Goal: Task Accomplishment & Management: Manage account settings

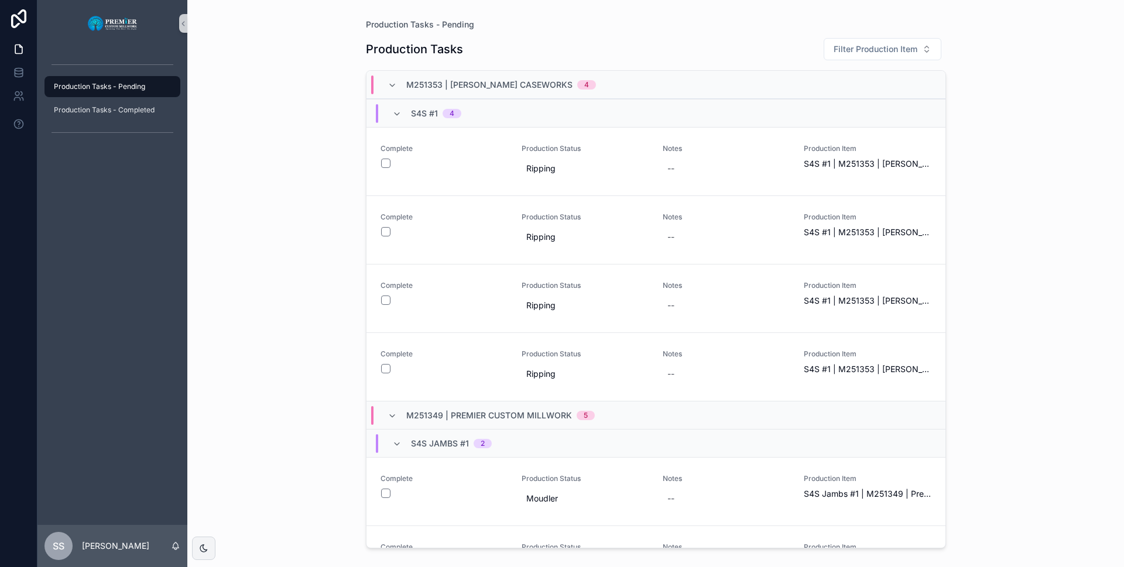
click at [143, 481] on div "Production Tasks - Pending Production Tasks - Completed" at bounding box center [112, 286] width 150 height 478
click at [94, 547] on p "[PERSON_NAME]" at bounding box center [115, 546] width 67 height 12
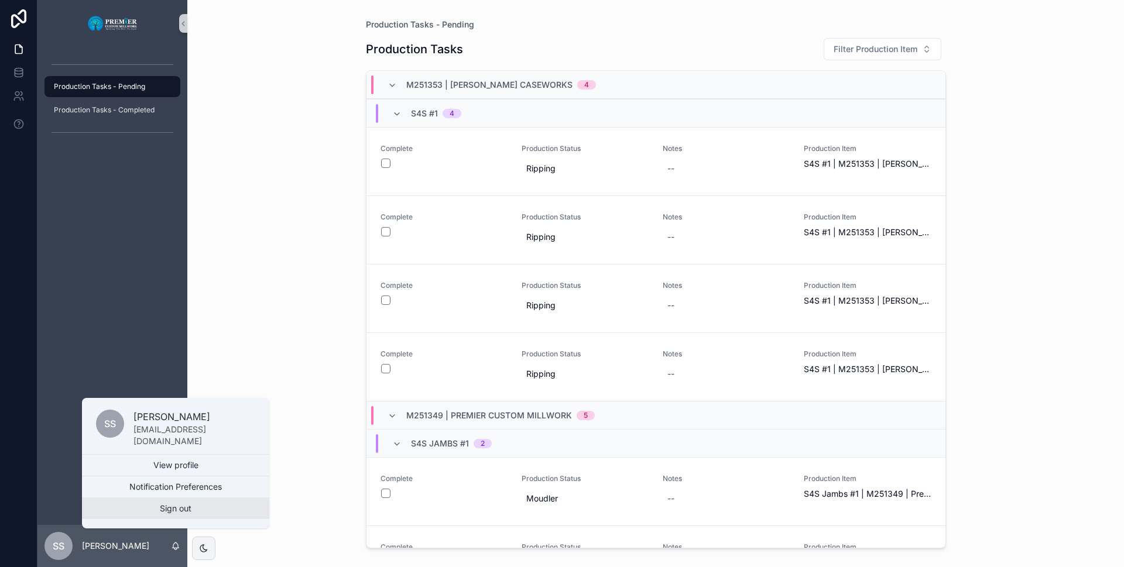
click at [189, 504] on button "Sign out" at bounding box center [175, 508] width 187 height 21
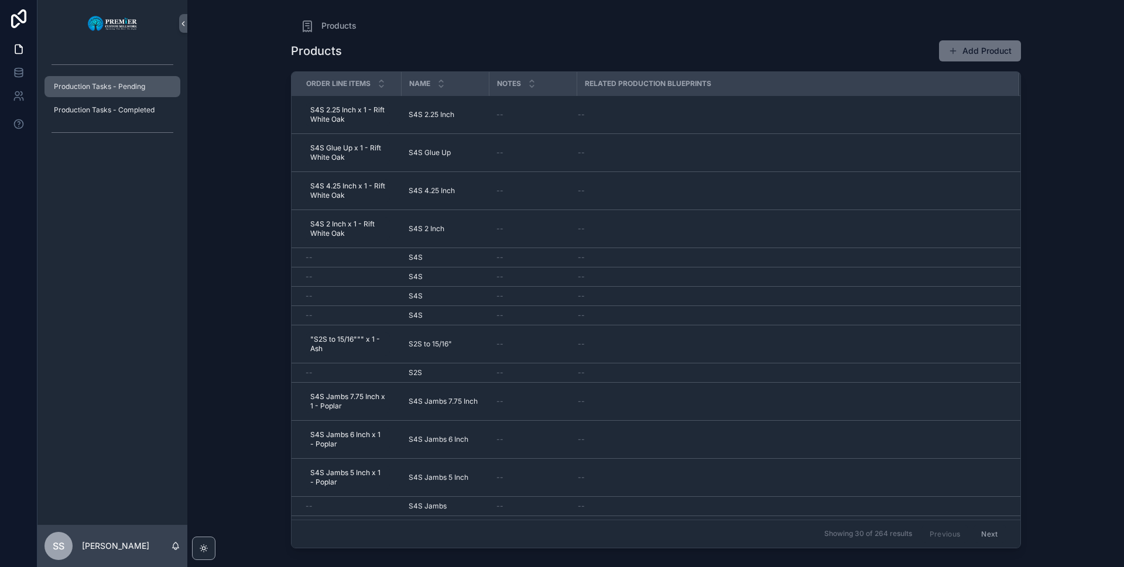
click at [66, 87] on span "Production Tasks - Pending" at bounding box center [99, 86] width 91 height 9
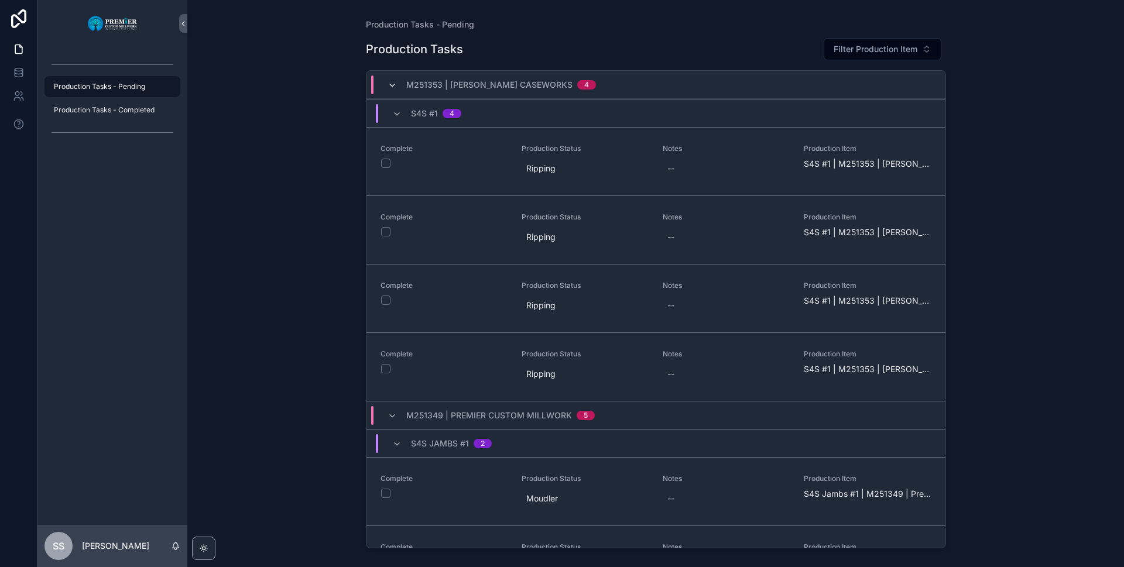
click at [394, 88] on icon "scrollable content" at bounding box center [392, 85] width 9 height 9
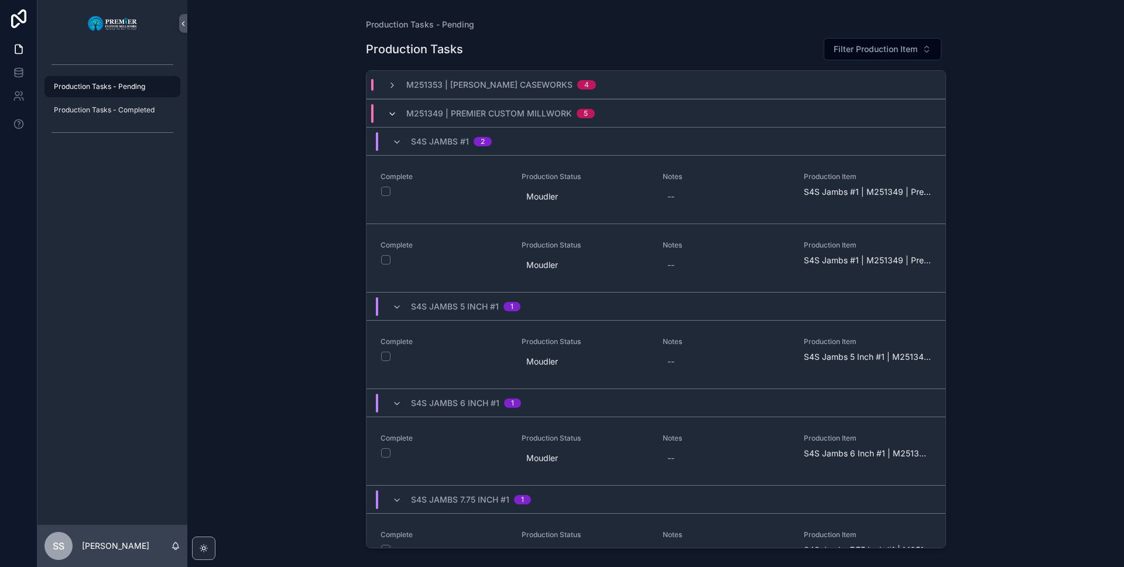
click at [393, 109] on icon "scrollable content" at bounding box center [392, 113] width 9 height 9
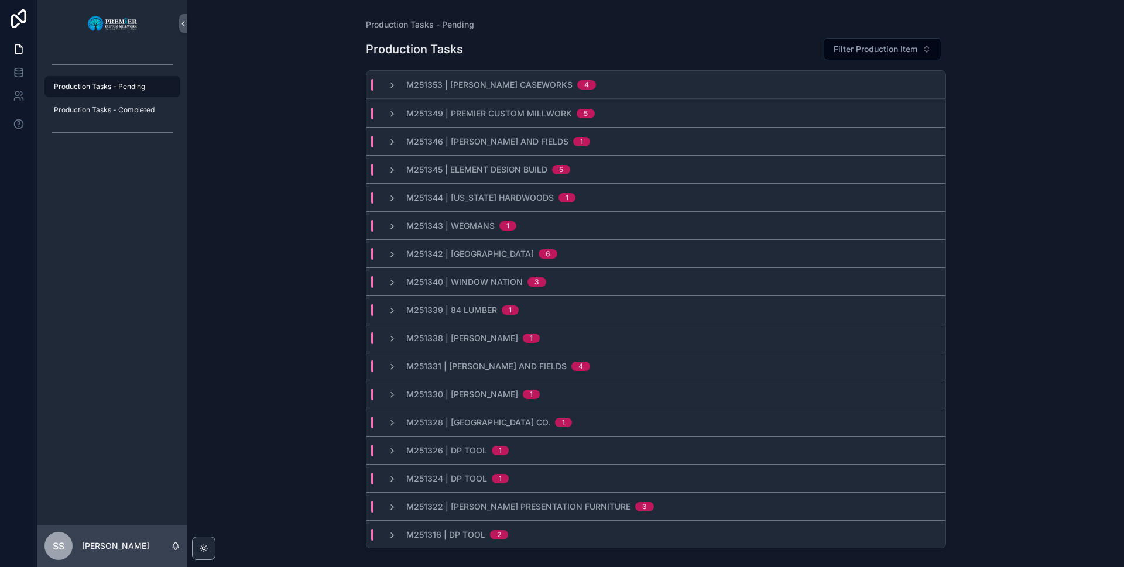
click at [519, 115] on span "M251349 | Premier Custom Millwork" at bounding box center [489, 114] width 166 height 12
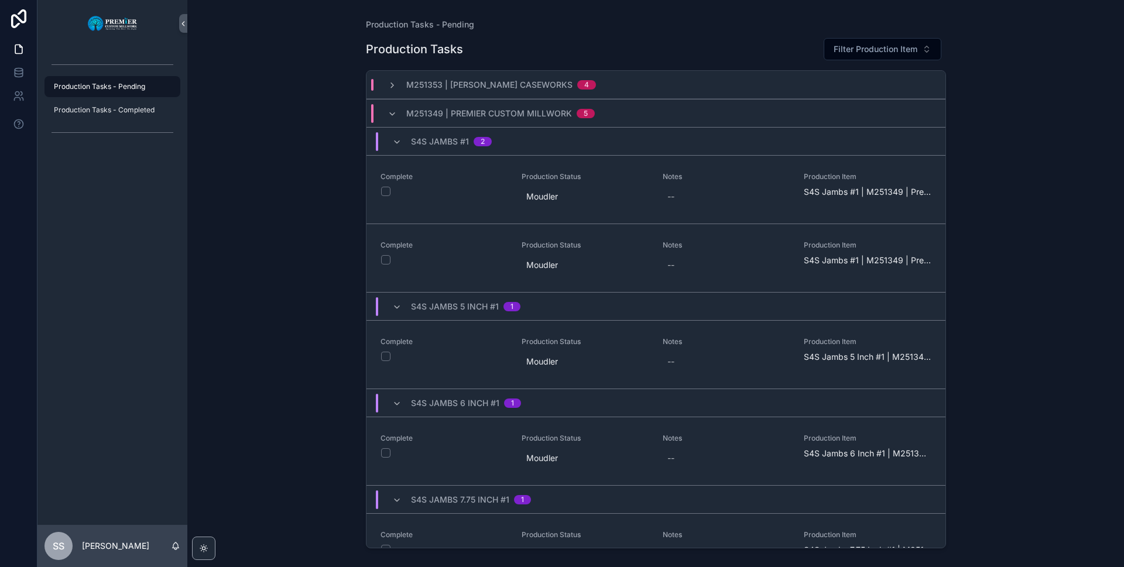
click at [381, 110] on div "M251349 | Premier Custom Millwork 5" at bounding box center [491, 113] width 235 height 19
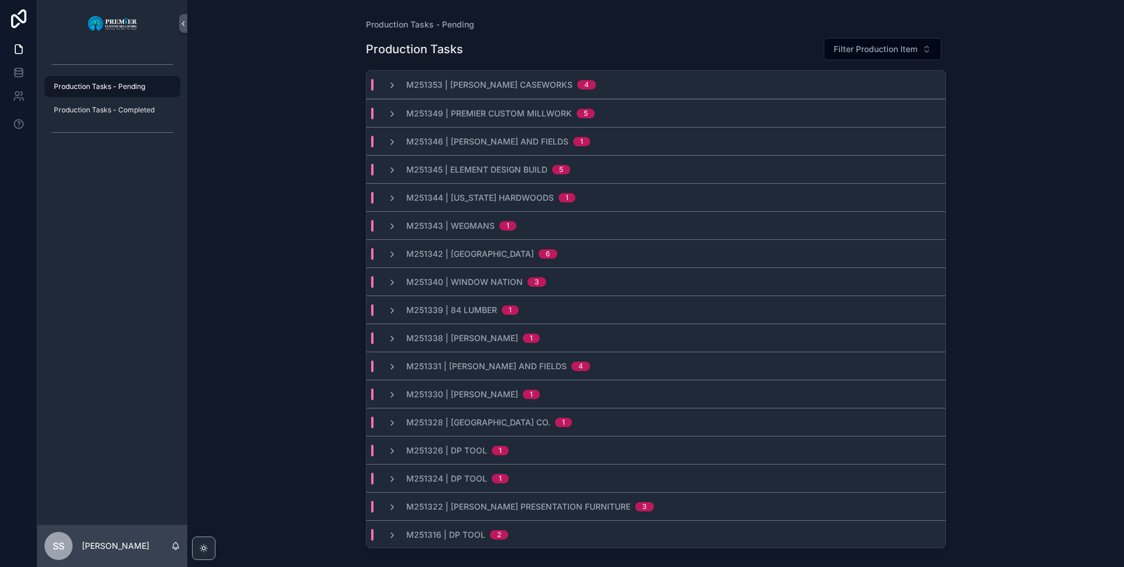
click at [484, 286] on span "M251340 | Window Nation" at bounding box center [464, 282] width 117 height 12
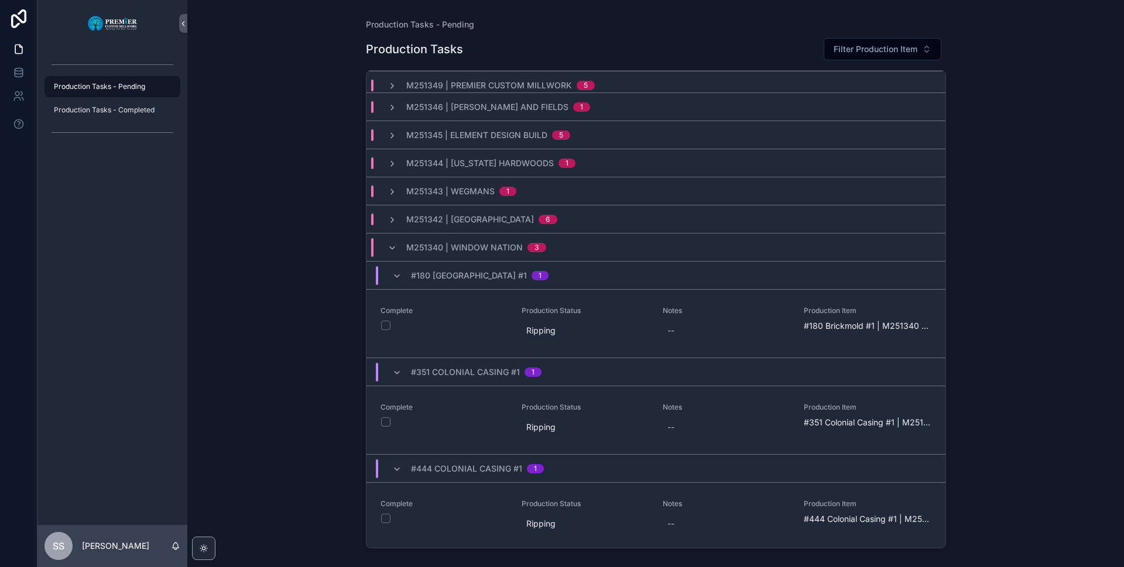
scroll to position [59, 0]
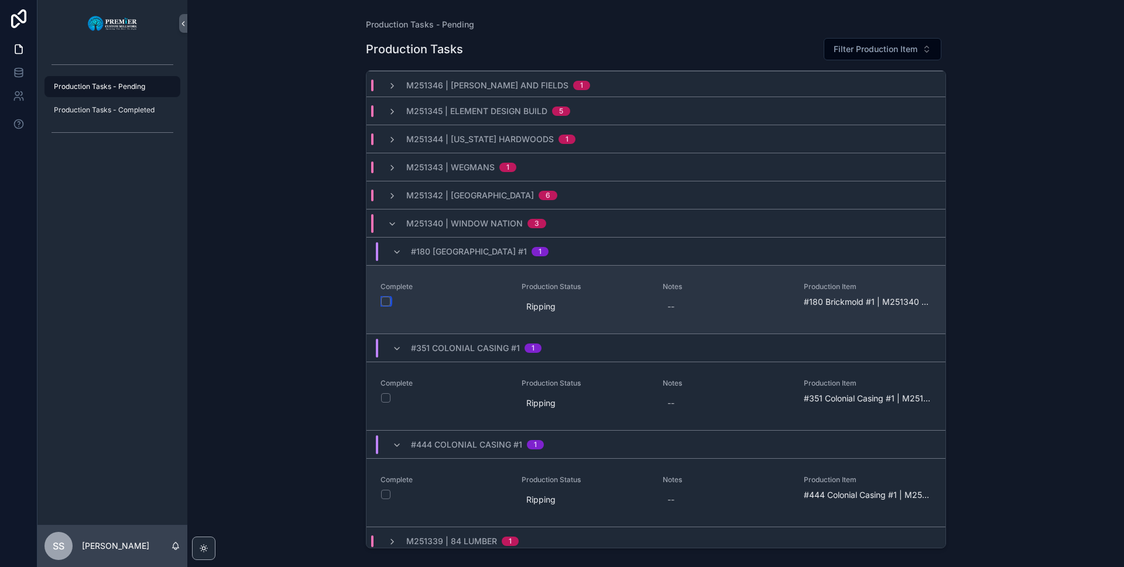
click at [389, 303] on button "scrollable content" at bounding box center [385, 301] width 9 height 9
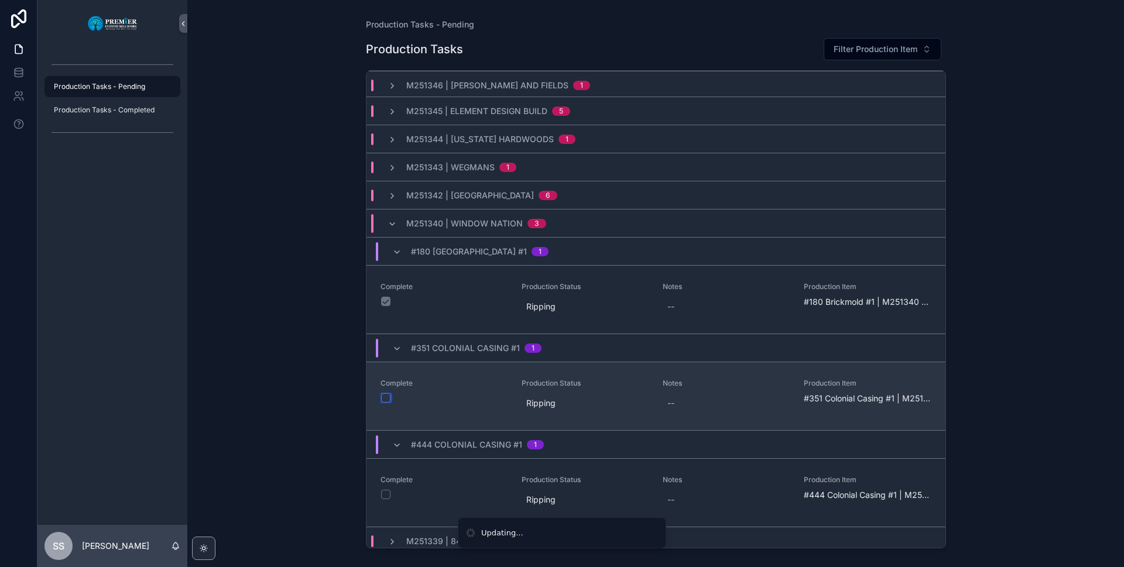
click at [385, 396] on button "scrollable content" at bounding box center [385, 397] width 9 height 9
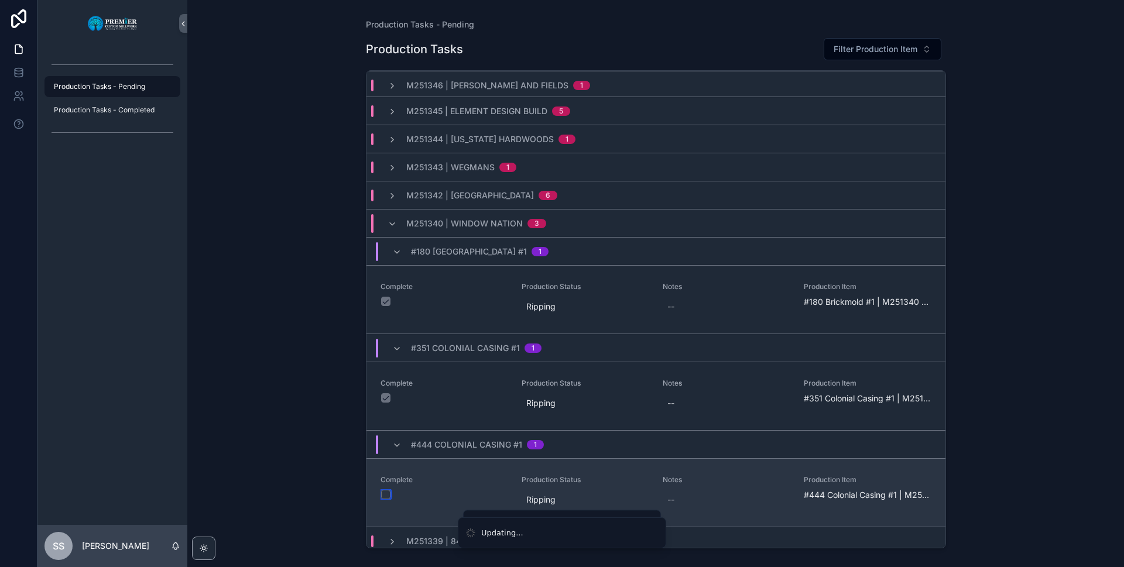
click at [386, 496] on button "scrollable content" at bounding box center [385, 494] width 9 height 9
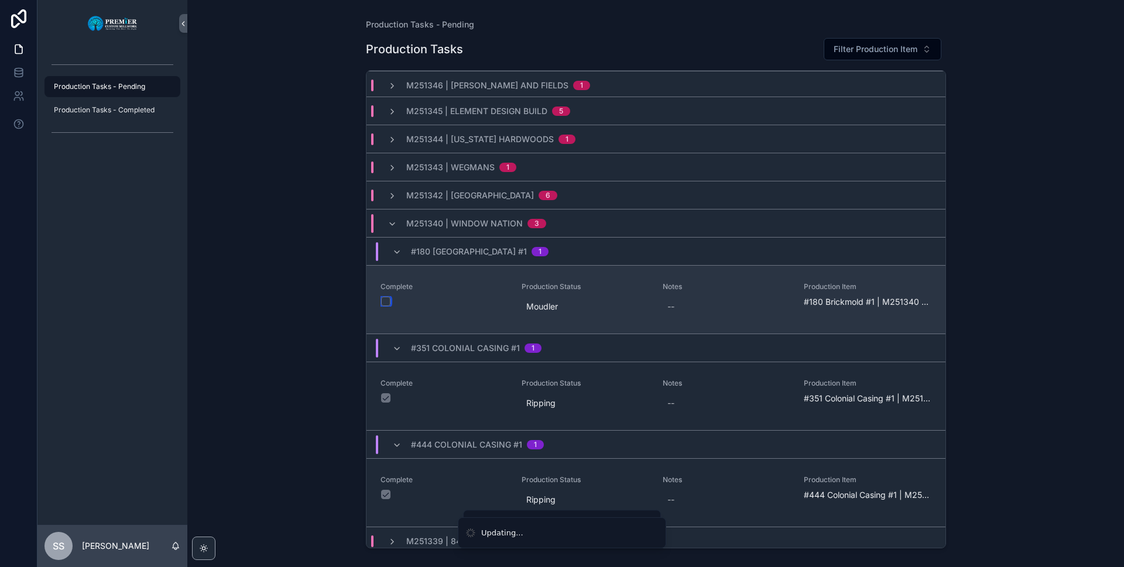
click at [389, 304] on button "scrollable content" at bounding box center [385, 301] width 9 height 9
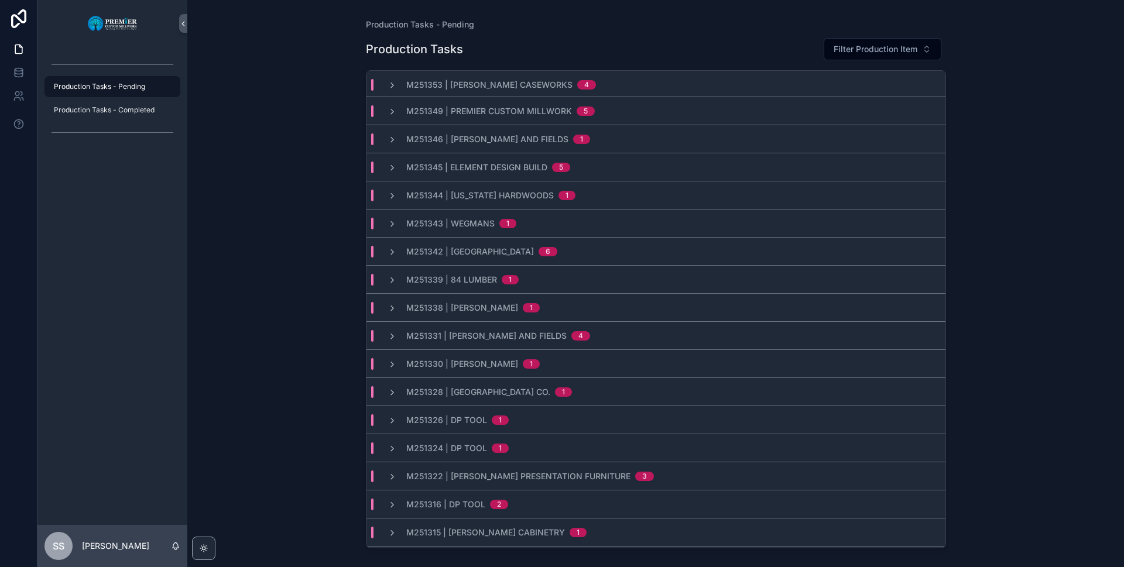
scroll to position [0, 0]
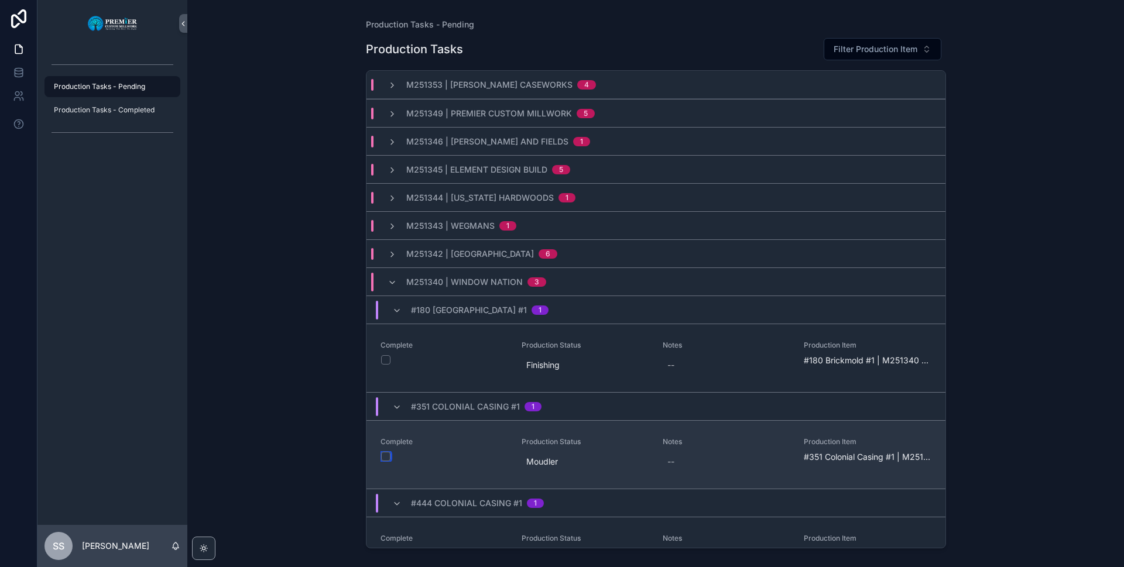
click at [389, 457] on button "scrollable content" at bounding box center [385, 456] width 9 height 9
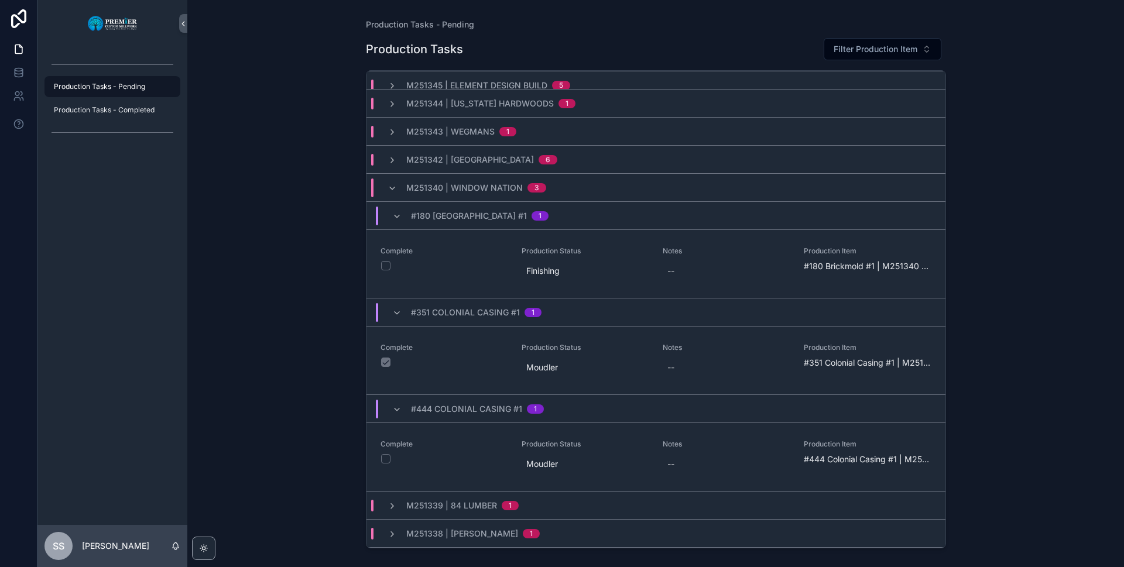
scroll to position [117, 0]
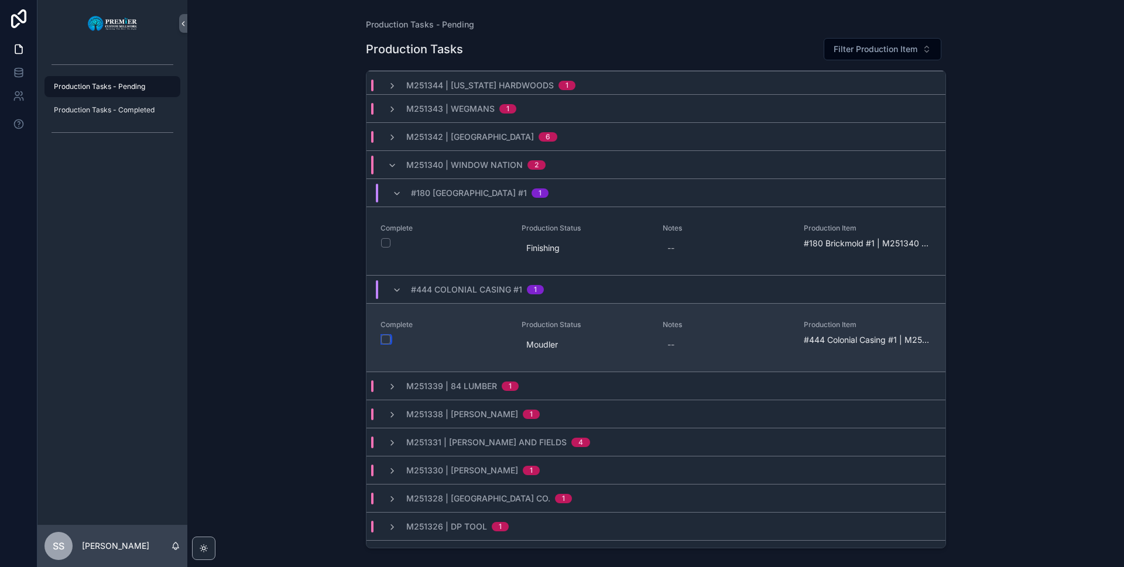
click at [385, 339] on button "scrollable content" at bounding box center [385, 339] width 9 height 9
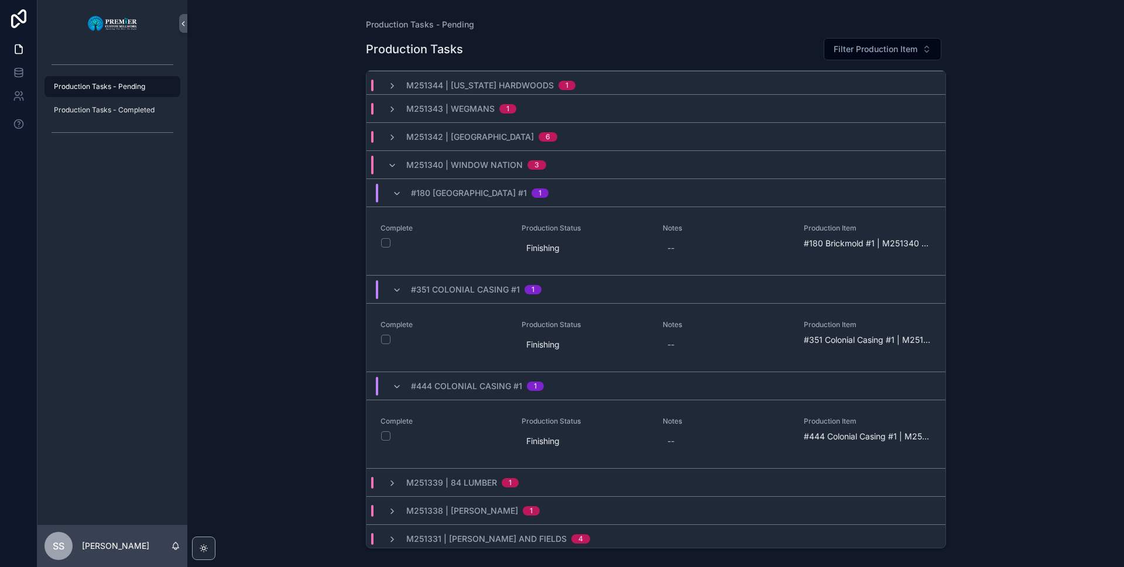
click at [386, 168] on div "M251340 | Window Nation 3" at bounding box center [467, 165] width 187 height 19
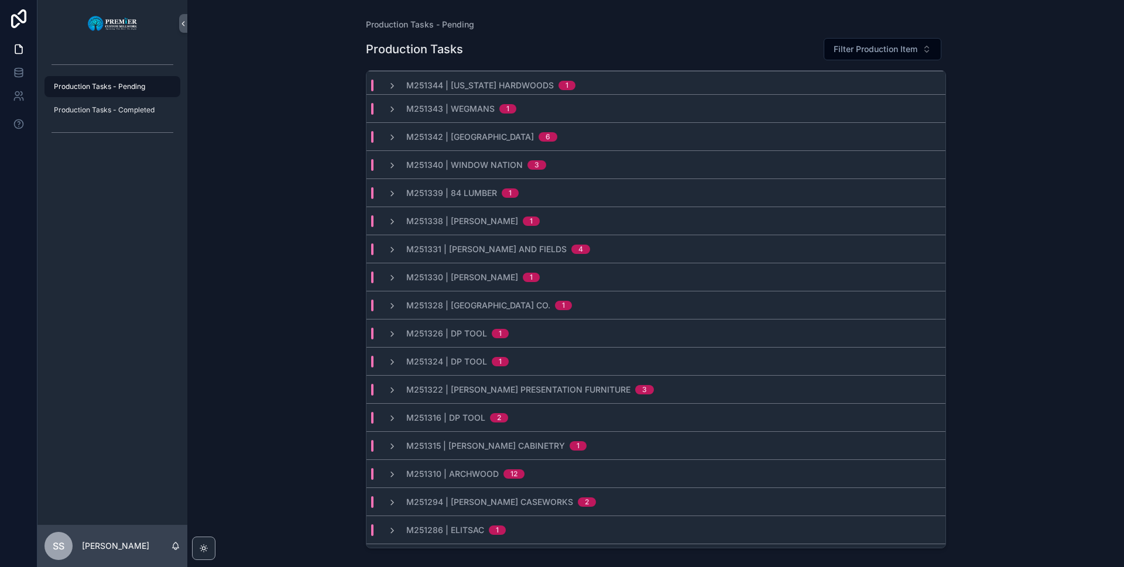
click at [491, 226] on span "M251338 | [PERSON_NAME]" at bounding box center [462, 221] width 112 height 12
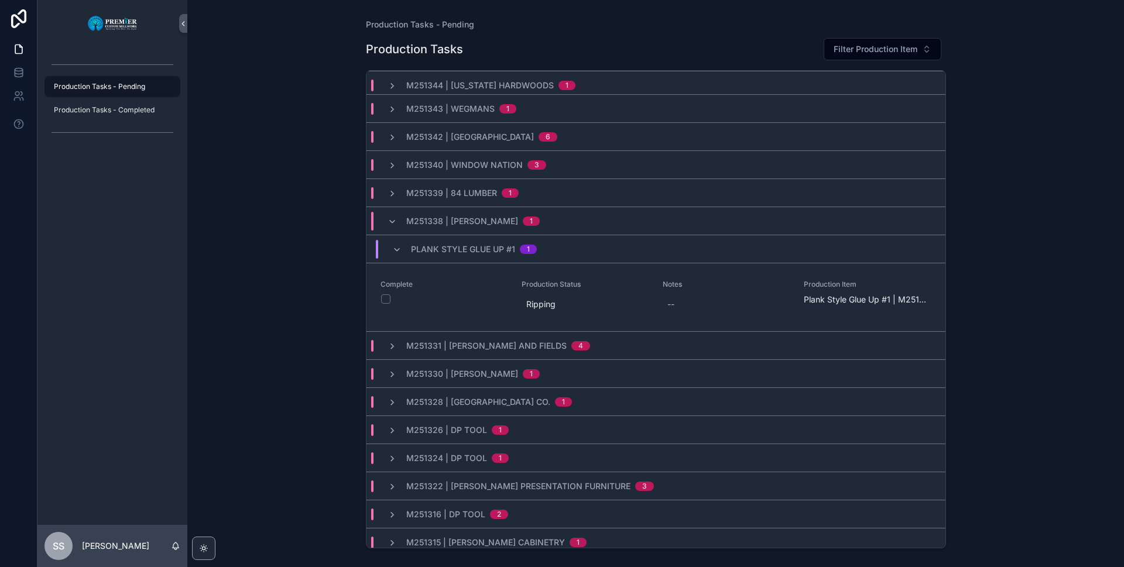
click at [491, 226] on span "M251338 | [PERSON_NAME]" at bounding box center [462, 221] width 112 height 12
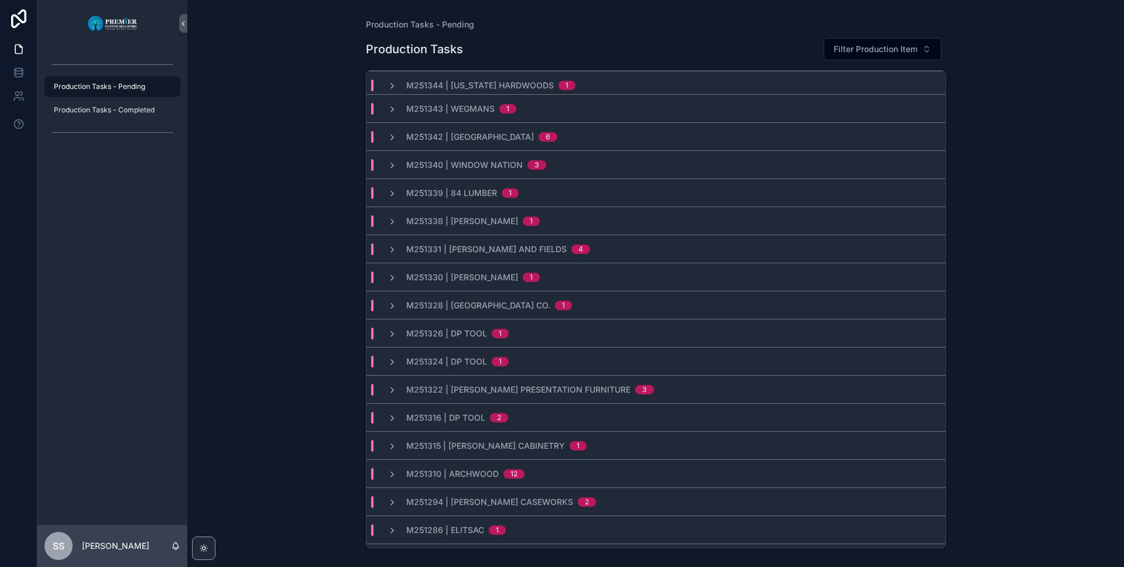
click at [491, 245] on span "M251331 | [PERSON_NAME] and Fields" at bounding box center [486, 250] width 160 height 12
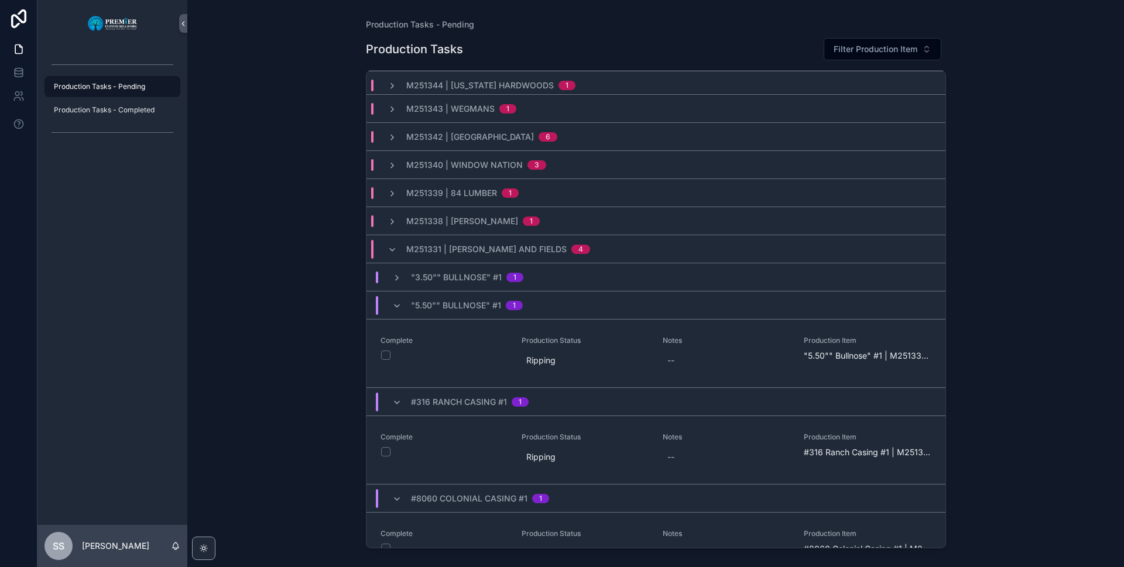
click at [491, 245] on span "M251331 | [PERSON_NAME] and Fields" at bounding box center [486, 250] width 160 height 12
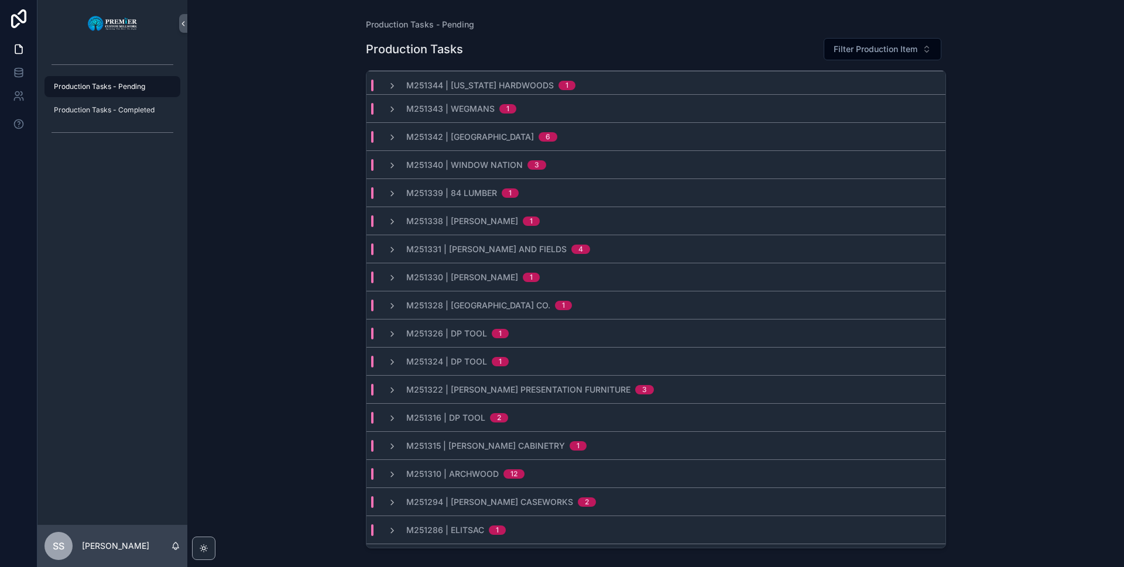
click at [482, 279] on span "M251330 | [PERSON_NAME]" at bounding box center [462, 278] width 112 height 12
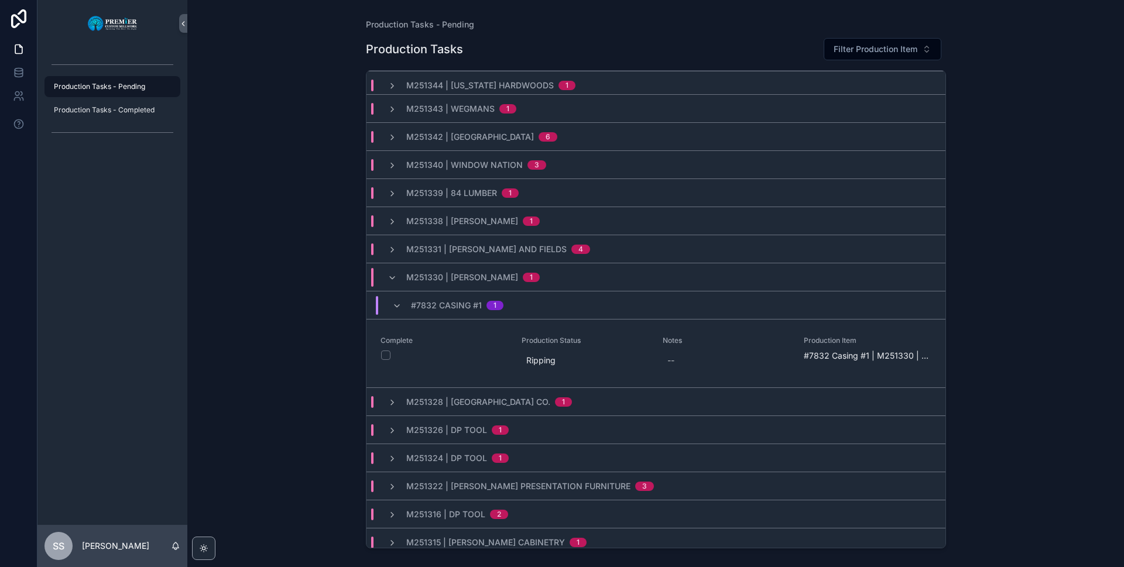
click at [482, 279] on span "M251330 | [PERSON_NAME]" at bounding box center [462, 278] width 112 height 12
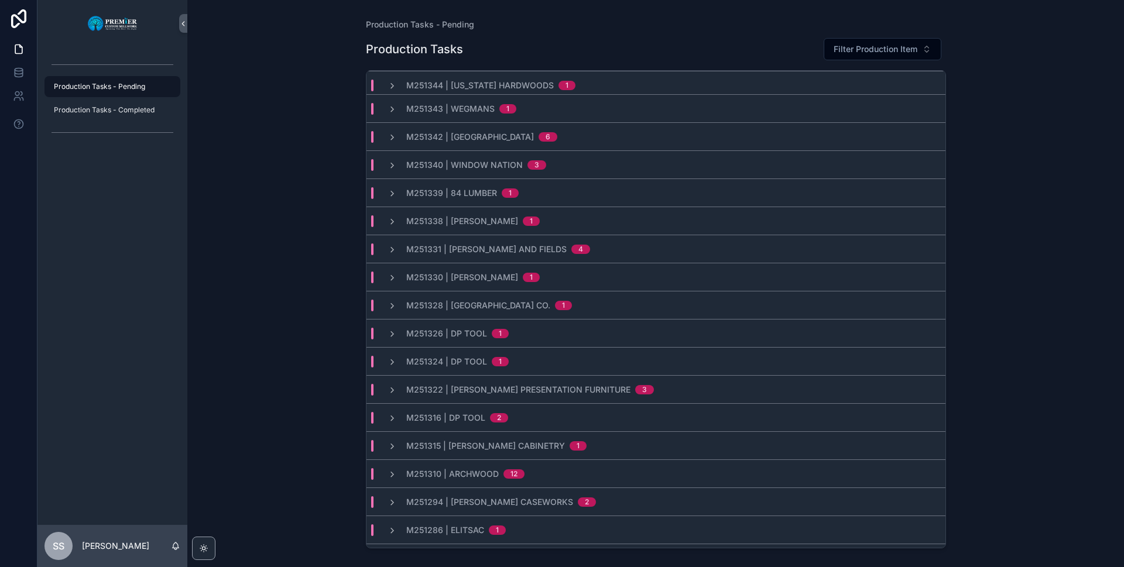
click at [480, 306] on span "M251328 | [GEOGRAPHIC_DATA] Co." at bounding box center [478, 306] width 144 height 12
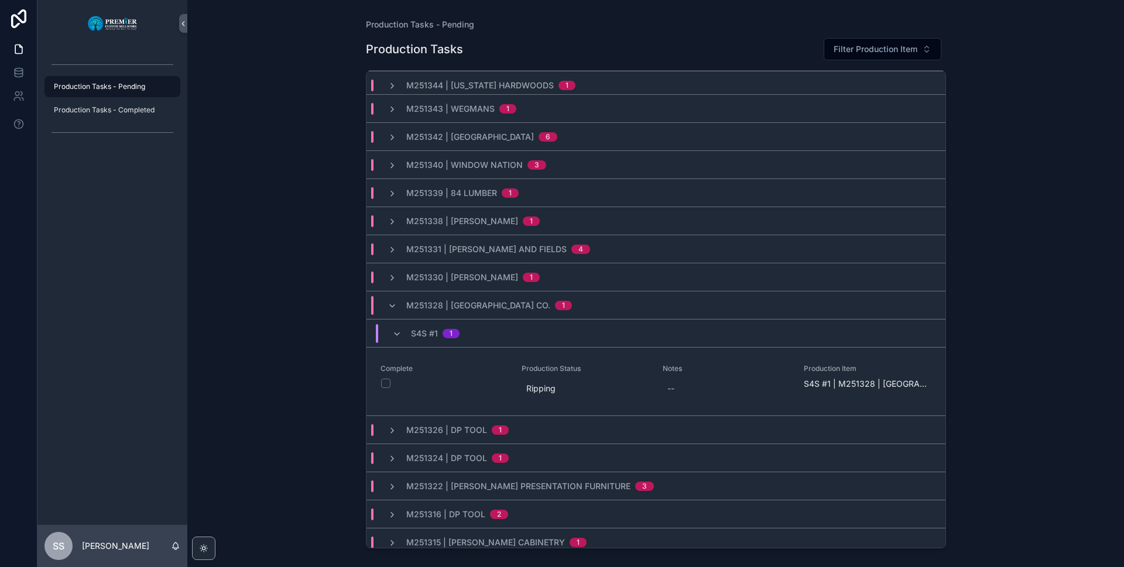
click at [480, 306] on span "M251328 | [GEOGRAPHIC_DATA] Co." at bounding box center [478, 306] width 144 height 12
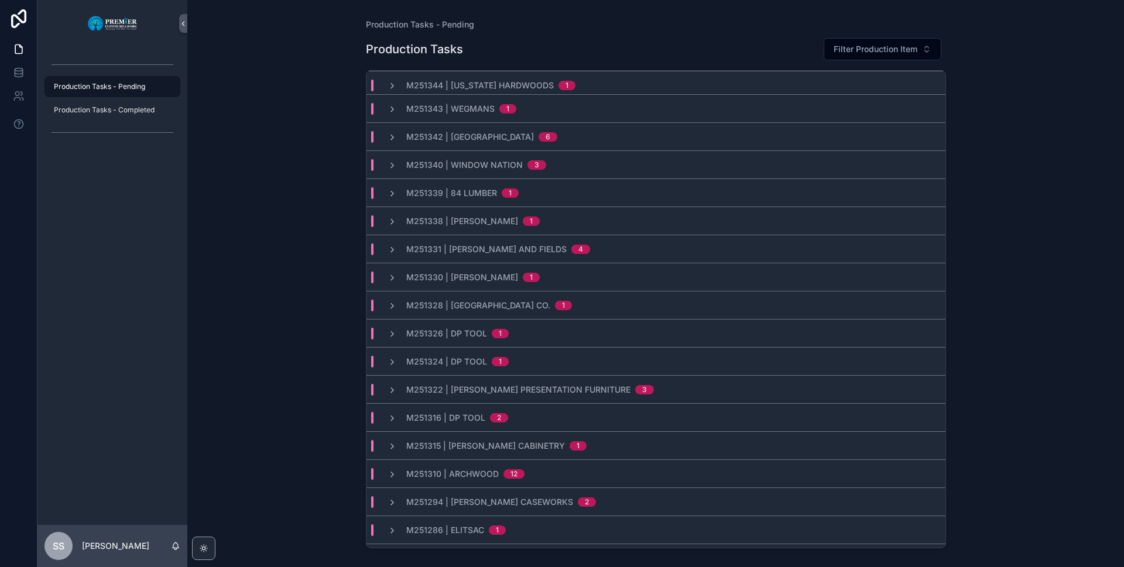
click at [463, 443] on span "M251315 | [PERSON_NAME] Cabinetry" at bounding box center [485, 446] width 159 height 12
click at [402, 469] on div "#8365 Crown #1 1" at bounding box center [448, 474] width 112 height 12
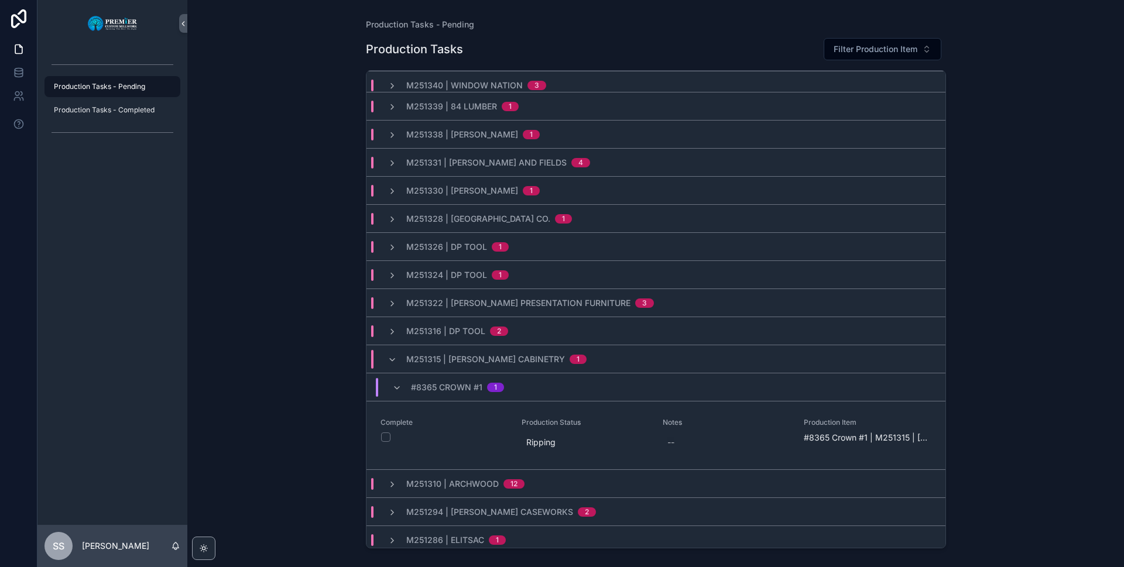
scroll to position [234, 0]
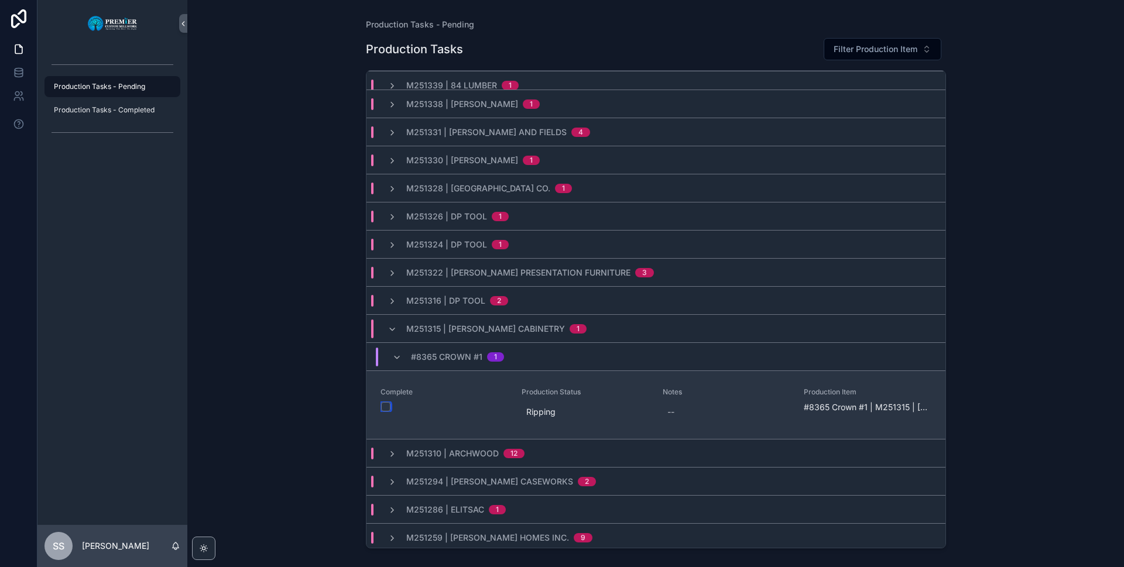
click at [388, 408] on button "scrollable content" at bounding box center [385, 406] width 9 height 9
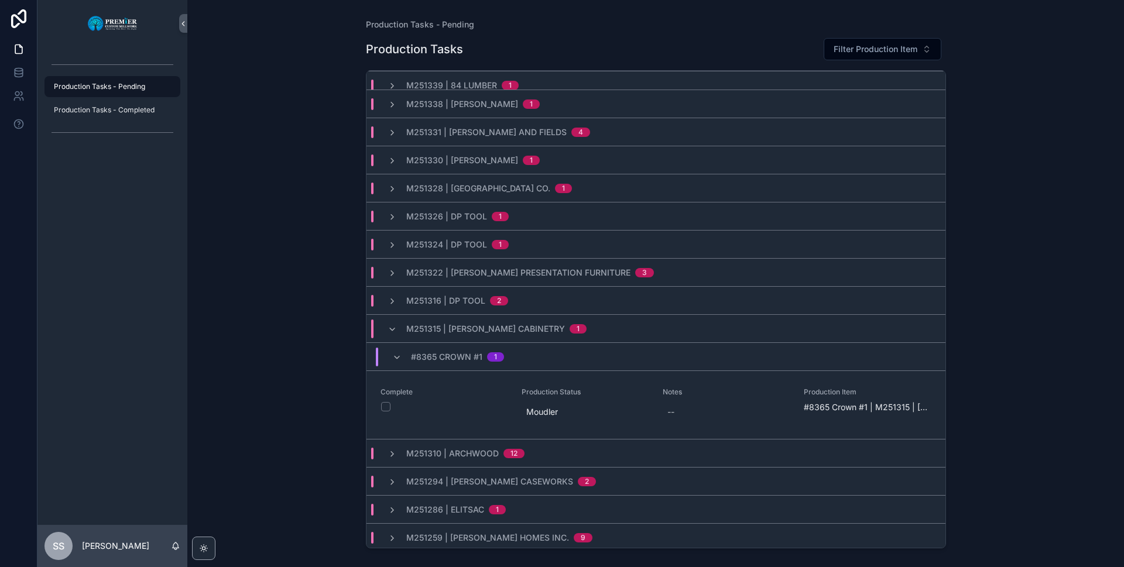
click at [478, 449] on span "M251310 | Archwood" at bounding box center [452, 454] width 93 height 12
click at [465, 460] on div "M251310 | Archwood 12" at bounding box center [465, 453] width 118 height 19
click at [459, 481] on span "M251294 | [PERSON_NAME] Caseworks" at bounding box center [489, 482] width 167 height 12
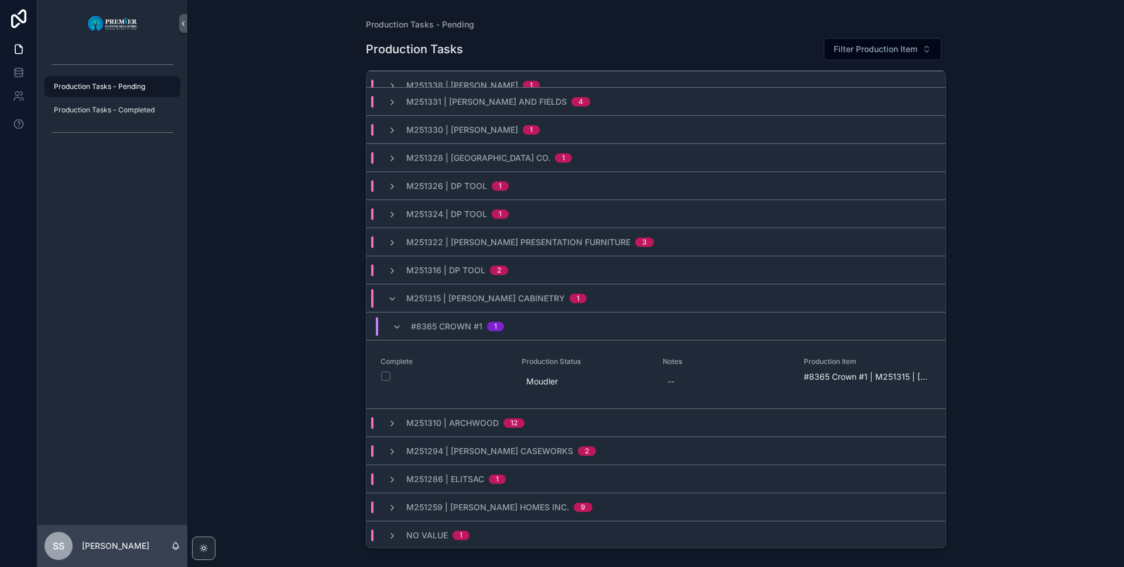
scroll to position [266, 0]
click at [401, 448] on div "M251294 | Conley Caseworks 2" at bounding box center [492, 450] width 208 height 12
click at [395, 505] on icon "scrollable content" at bounding box center [396, 506] width 9 height 9
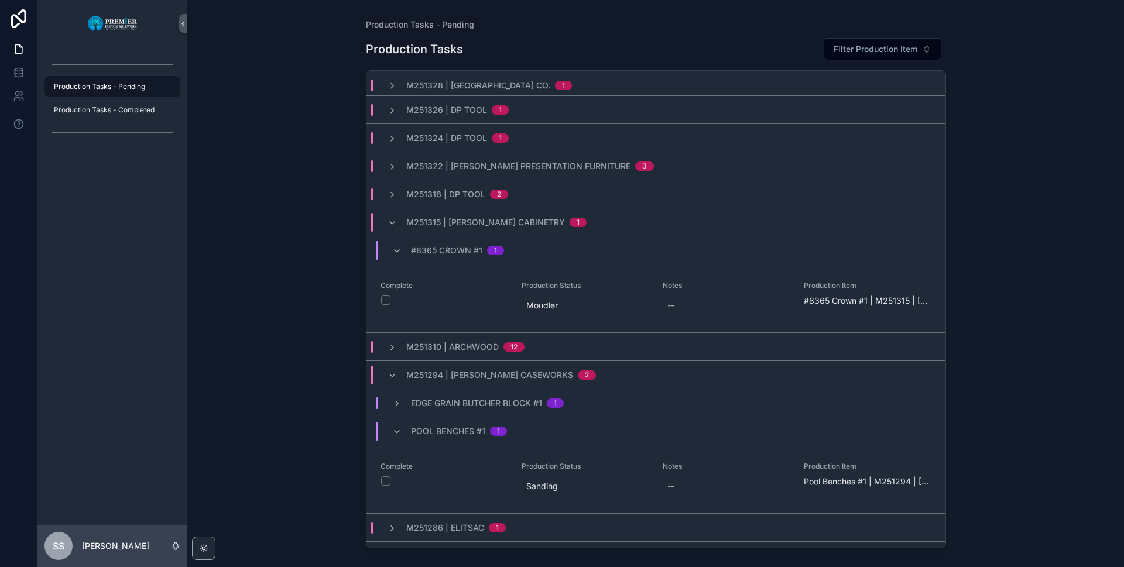
scroll to position [391, 0]
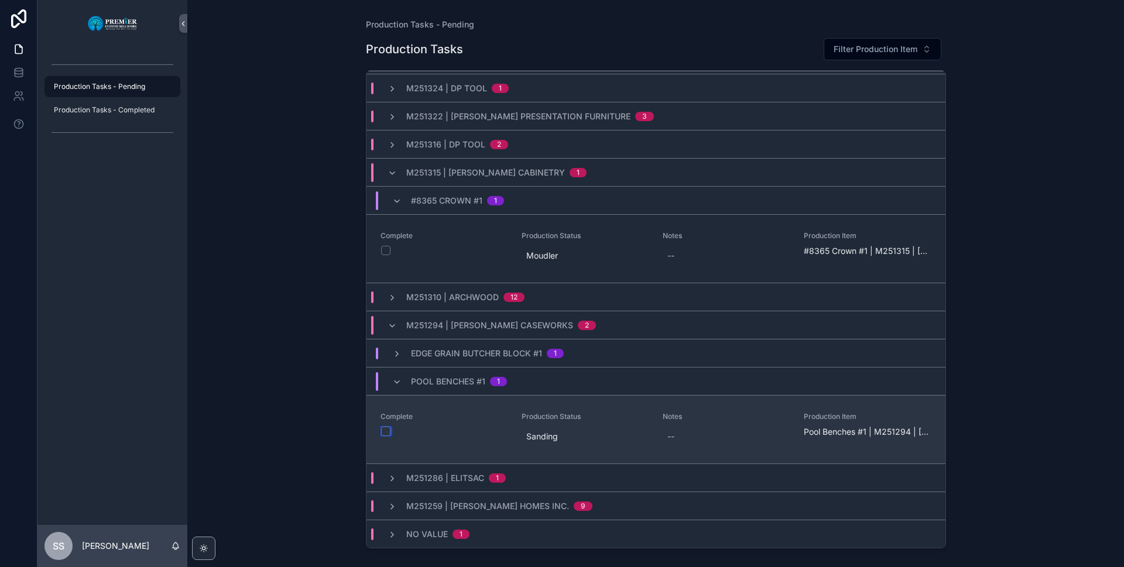
click at [383, 429] on button "scrollable content" at bounding box center [385, 431] width 9 height 9
click at [382, 432] on button "scrollable content" at bounding box center [385, 431] width 9 height 9
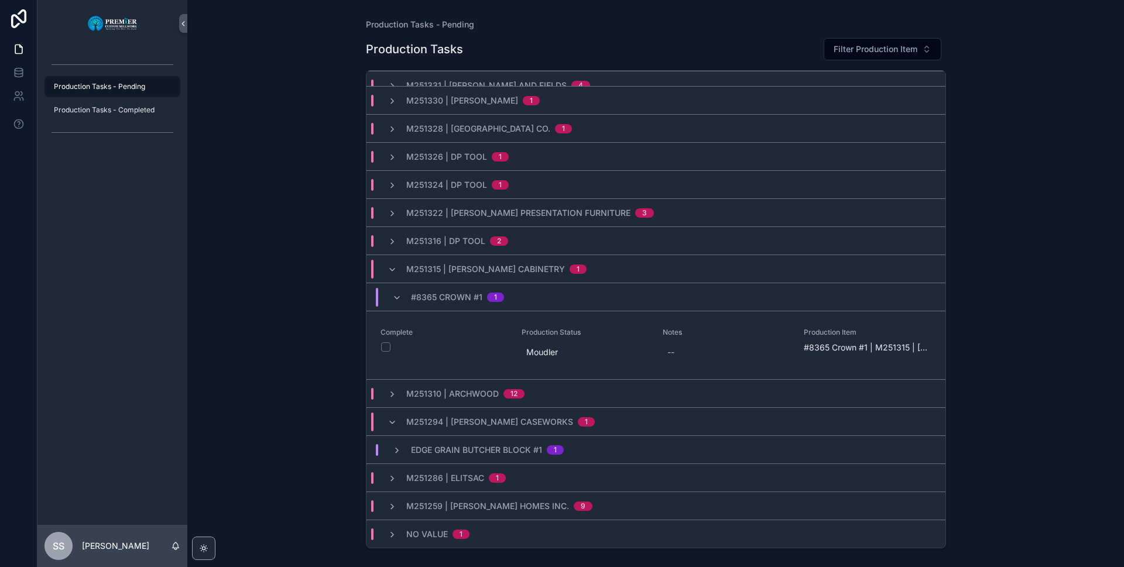
scroll to position [294, 0]
click at [437, 484] on span "M251286 | Elitsac" at bounding box center [445, 478] width 78 height 12
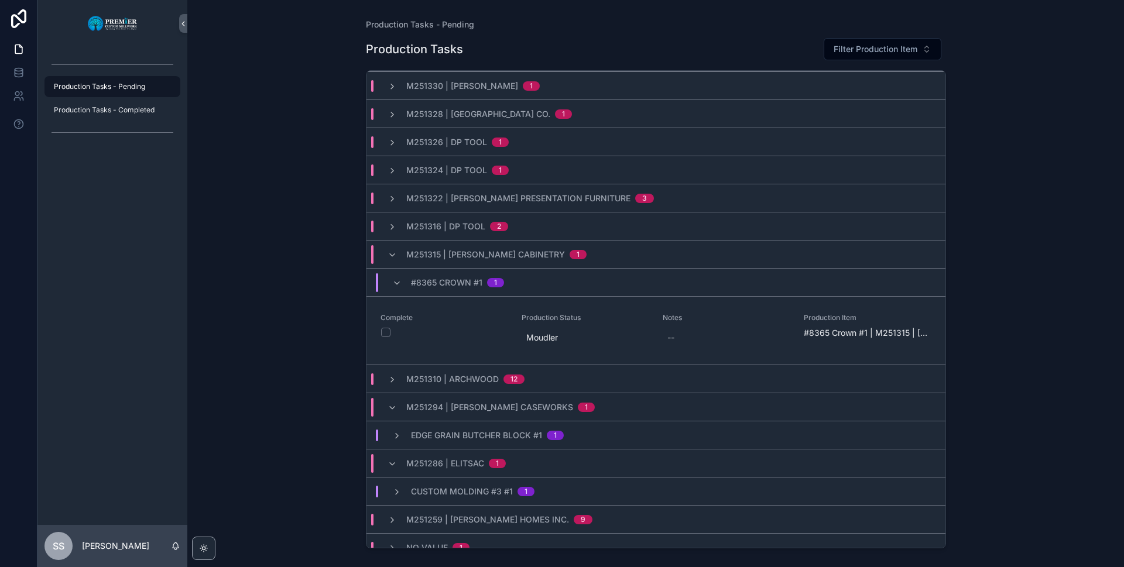
scroll to position [322, 0]
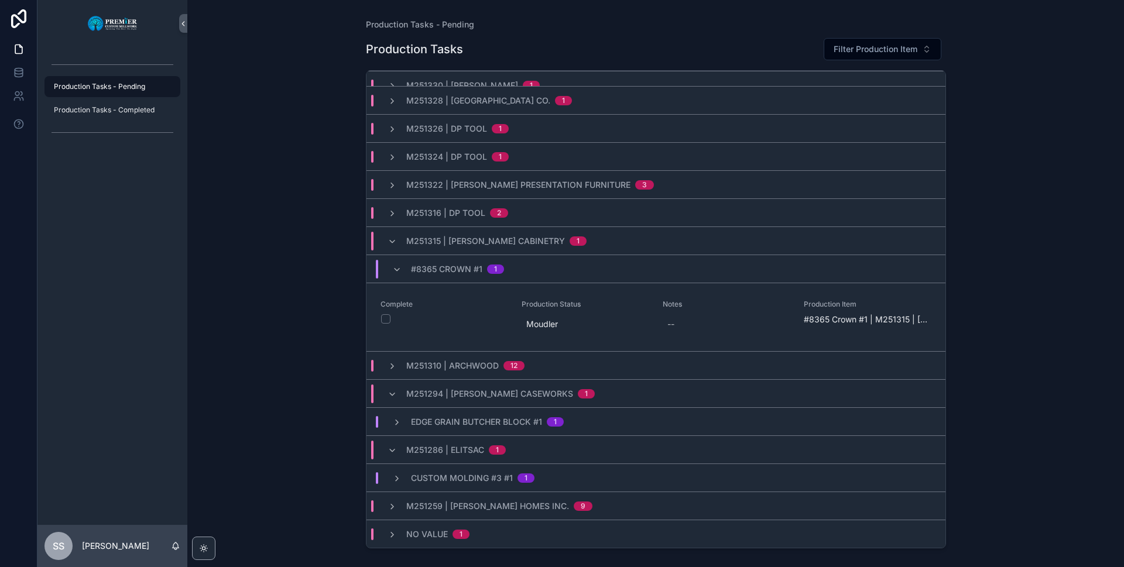
click at [392, 456] on div "M251286 | Elitsac 1" at bounding box center [447, 450] width 118 height 19
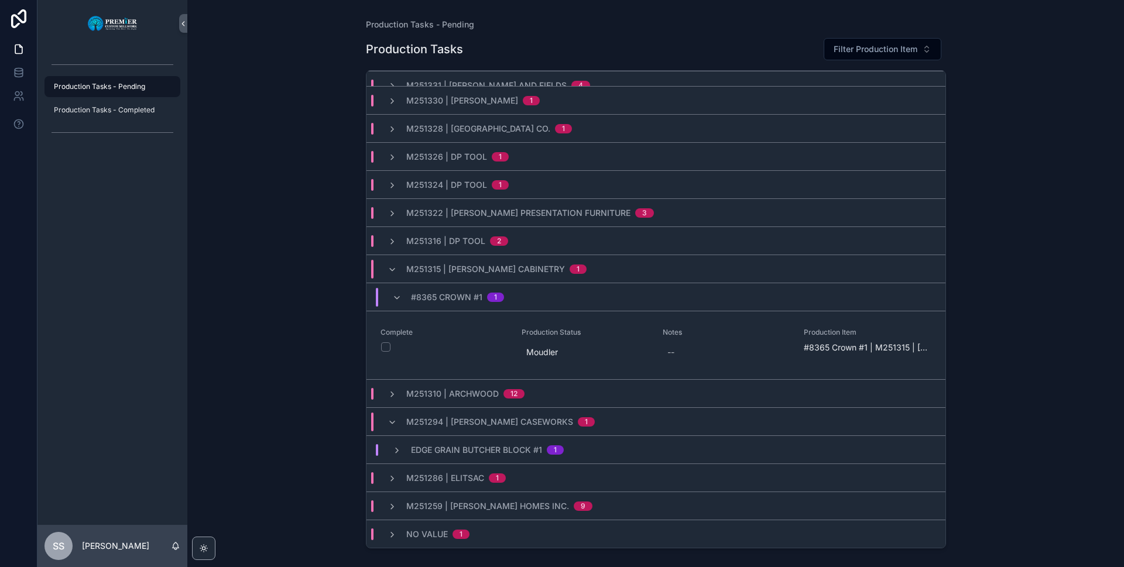
scroll to position [294, 0]
click at [389, 279] on div "M251315 | Barth Cabinetry 1" at bounding box center [656, 269] width 579 height 28
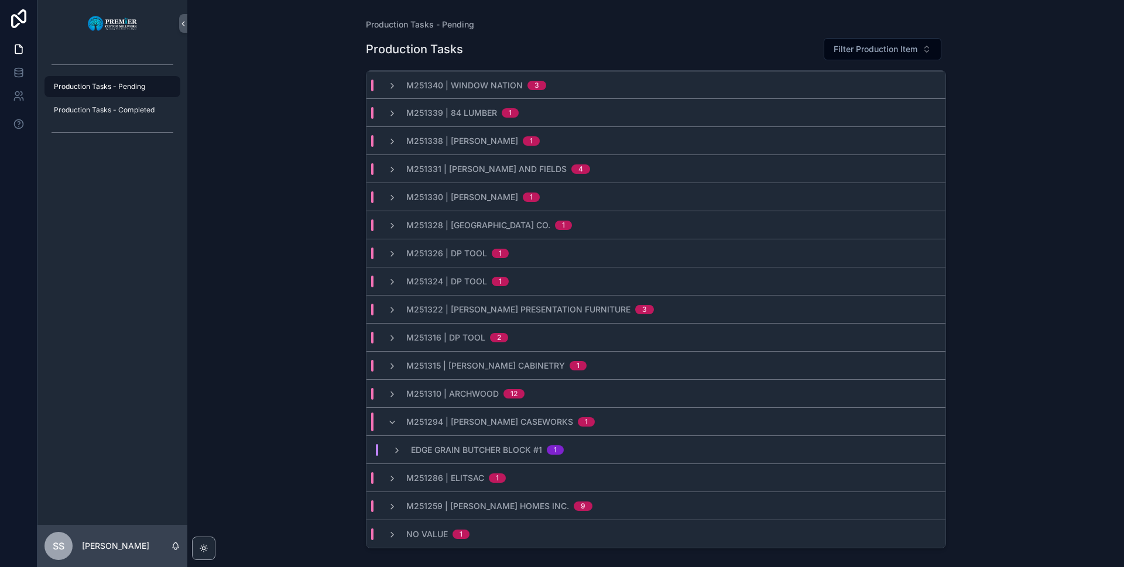
click at [386, 432] on div "M251294 | Conley Caseworks 1" at bounding box center [656, 422] width 579 height 28
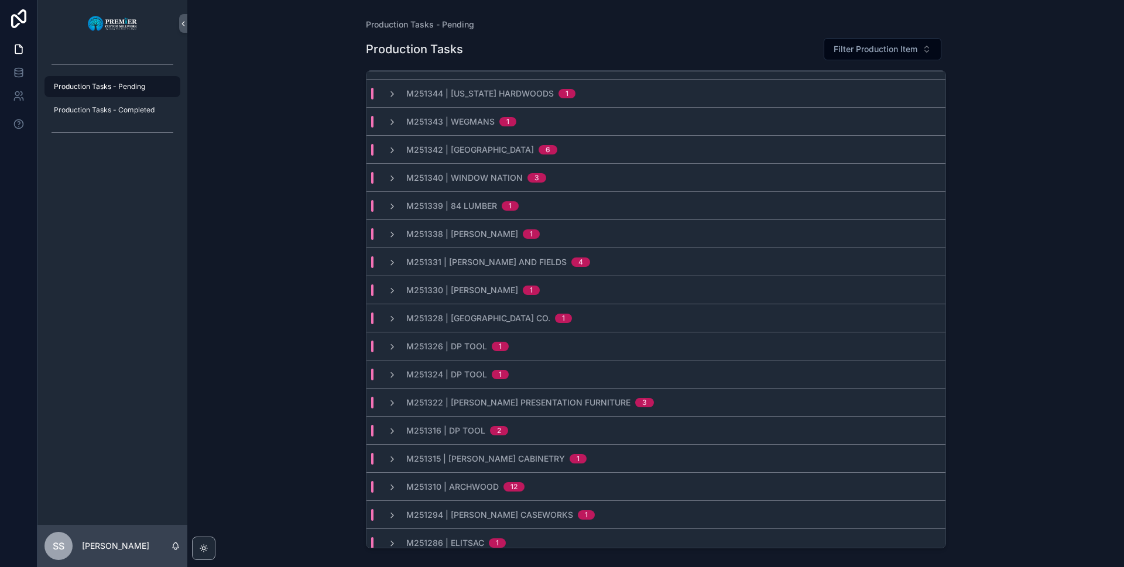
scroll to position [0, 0]
